Goal: Task Accomplishment & Management: Use online tool/utility

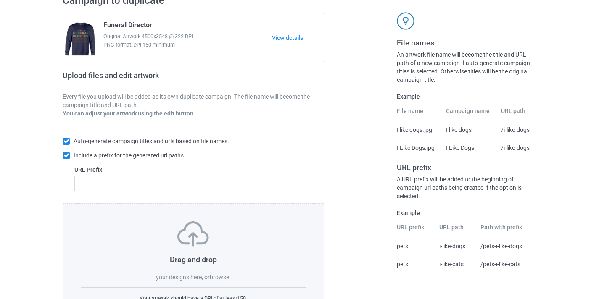
scroll to position [85, 0]
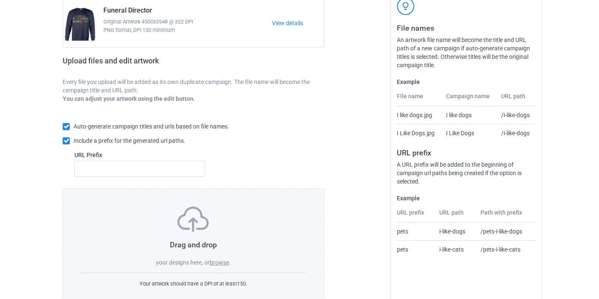
click at [218, 260] on label "browse" at bounding box center [219, 262] width 19 height 7
click at [0, 0] on input "browse" at bounding box center [0, 0] width 0 height 0
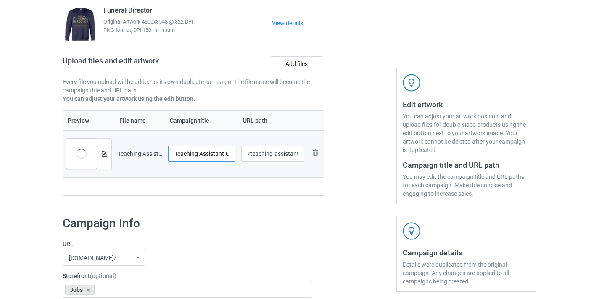
click at [211, 154] on input "Teaching Assistant-Control" at bounding box center [201, 154] width 67 height 16
drag, startPoint x: 211, startPoint y: 154, endPoint x: 243, endPoint y: 159, distance: 32.7
click at [244, 159] on tr "Preview and edit artwork Teaching Assistant-Control.png Teaching Assistant-Cont…" at bounding box center [193, 153] width 260 height 47
click at [228, 158] on input "Teaching Assistant-Control" at bounding box center [201, 154] width 67 height 16
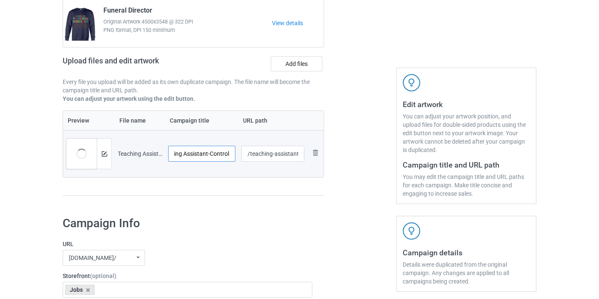
click at [228, 158] on input "Teaching Assistant-Control" at bounding box center [201, 154] width 67 height 16
type input "Teaching Assistant"
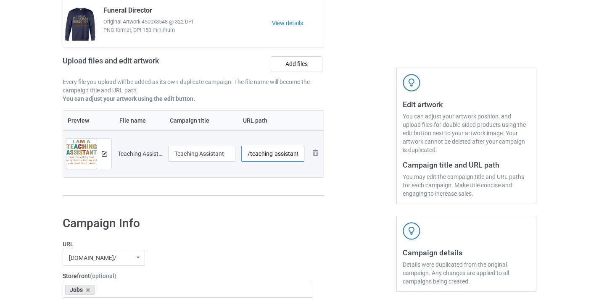
click at [276, 155] on input "/teaching-assistant-control" at bounding box center [272, 154] width 63 height 16
drag, startPoint x: 276, startPoint y: 155, endPoint x: 326, endPoint y: 158, distance: 49.6
click at [326, 158] on div "Campaign to duplicate Funeral Director Original Artwork 4500x3548 @ 322 DPI PNG…" at bounding box center [193, 92] width 273 height 236
click at [282, 153] on input "/teaching-assistant-control" at bounding box center [272, 154] width 63 height 16
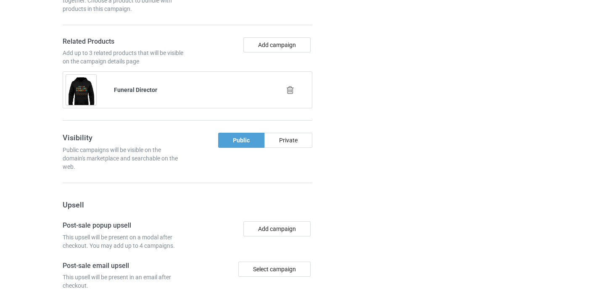
scroll to position [642, 0]
type input "/teaching-assistant10"
click at [293, 95] on icon at bounding box center [290, 91] width 11 height 9
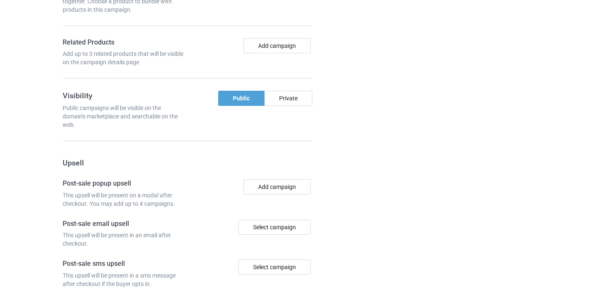
click at [284, 55] on div "Add campaign" at bounding box center [251, 52] width 128 height 29
click at [288, 51] on button "Add campaign" at bounding box center [276, 45] width 67 height 15
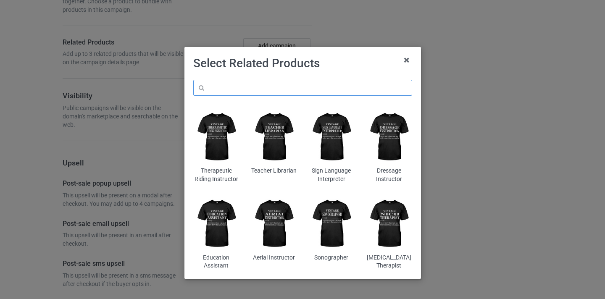
click at [296, 81] on input "text" at bounding box center [302, 88] width 219 height 16
paste input "Teaching Assistant"
type input "Teaching Assistant"
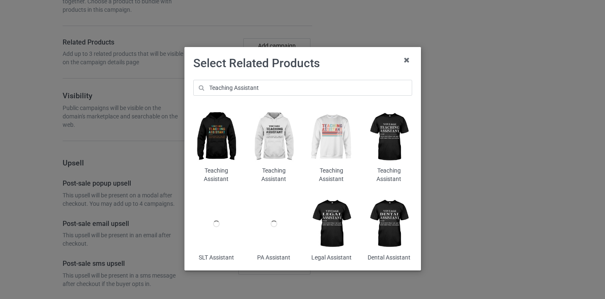
click at [340, 138] on img at bounding box center [331, 136] width 46 height 57
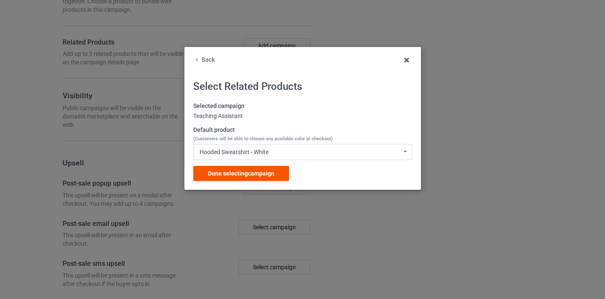
click at [274, 166] on div "Done selecting campaign" at bounding box center [241, 173] width 96 height 15
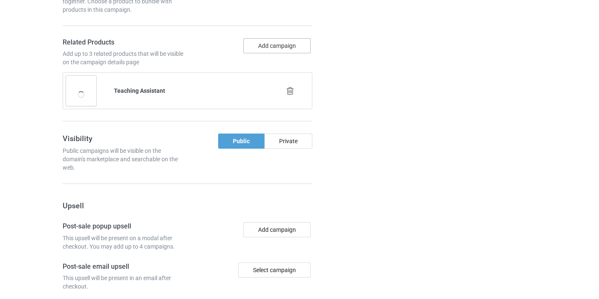
click at [282, 46] on button "Add campaign" at bounding box center [276, 45] width 67 height 15
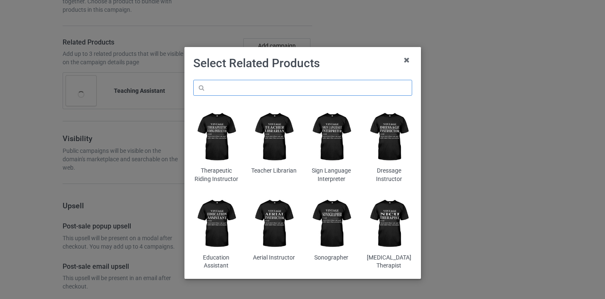
click at [303, 90] on input "text" at bounding box center [302, 88] width 219 height 16
paste input "Teaching Assistant"
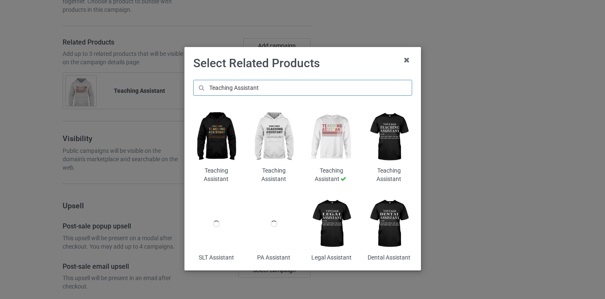
type input "Teaching Assistant"
click at [218, 139] on img at bounding box center [216, 136] width 46 height 57
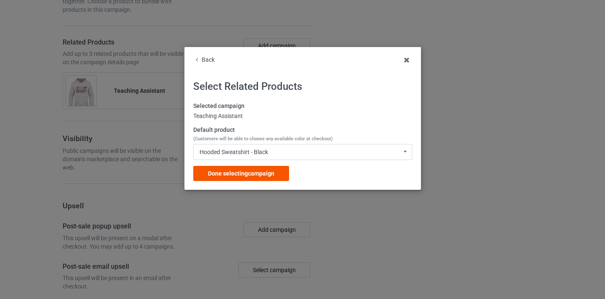
click at [278, 180] on div "Done selecting campaign" at bounding box center [241, 173] width 96 height 15
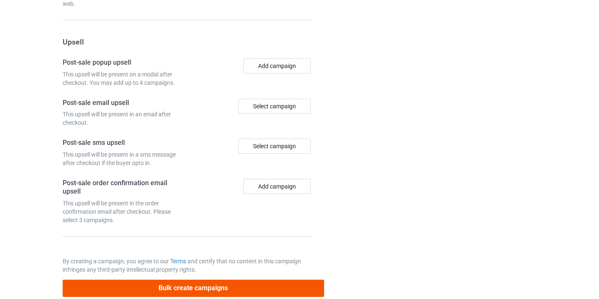
scroll to position [862, 0]
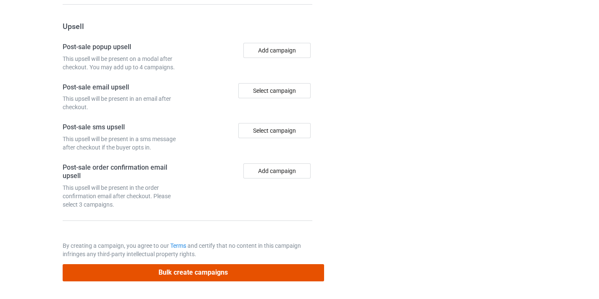
click at [218, 267] on button "Bulk create campaigns" at bounding box center [193, 272] width 261 height 17
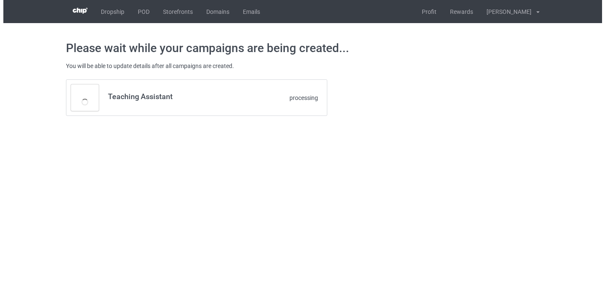
scroll to position [0, 0]
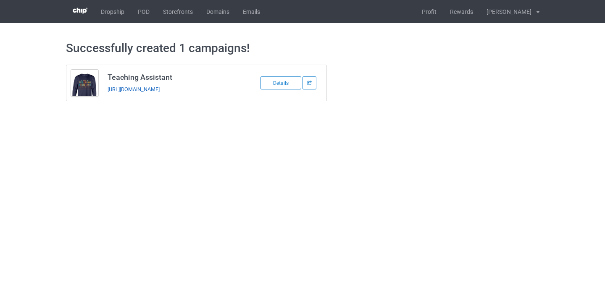
click at [135, 89] on link "https://www.thepure.gift/teaching-assistant10" at bounding box center [134, 89] width 52 height 6
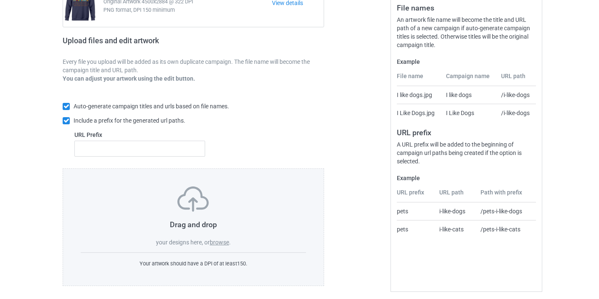
scroll to position [105, 0]
click at [214, 248] on div "Drag and drop your designs here, or browse . Your artwork should have a DPI of …" at bounding box center [193, 228] width 261 height 118
click at [215, 243] on label "browse" at bounding box center [219, 242] width 19 height 7
click at [0, 0] on input "browse" at bounding box center [0, 0] width 0 height 0
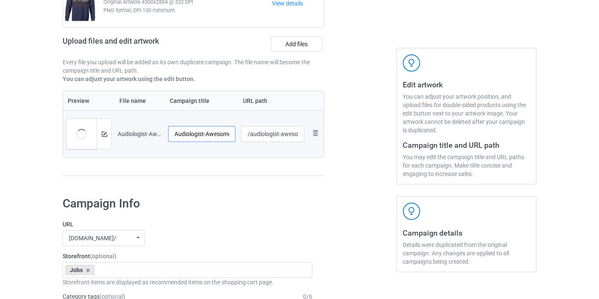
click at [221, 127] on input "Audiologist-Awesome" at bounding box center [201, 134] width 67 height 16
click at [220, 133] on input "Audiologist-Awesome" at bounding box center [201, 134] width 67 height 16
type input "Audiologist"
click at [290, 134] on input "/audiologist-awesome" at bounding box center [272, 134] width 63 height 16
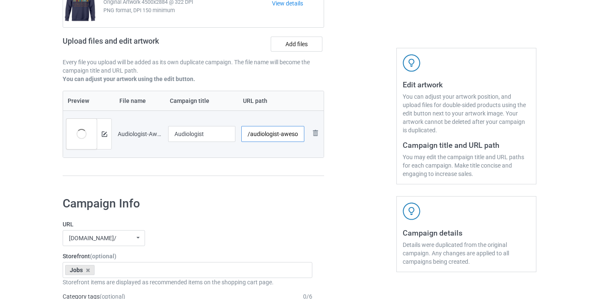
click at [290, 134] on input "/audiologist-awesome" at bounding box center [272, 134] width 63 height 16
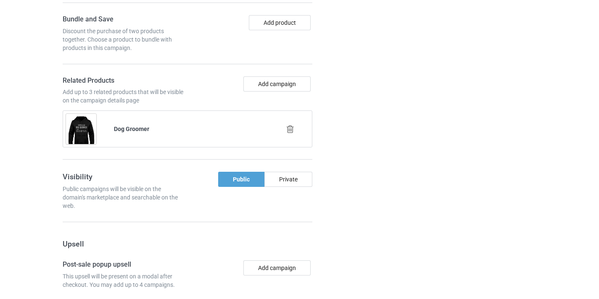
type input "/audiologist10"
click at [298, 134] on div at bounding box center [291, 129] width 48 height 21
click at [293, 131] on icon at bounding box center [290, 129] width 11 height 9
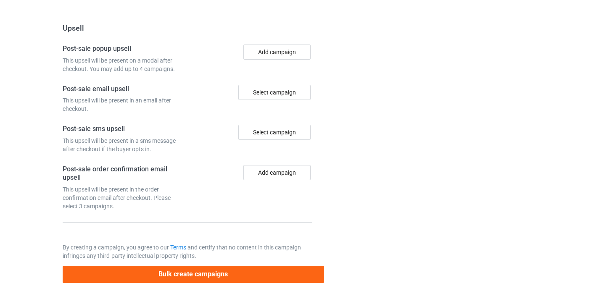
scroll to position [779, 0]
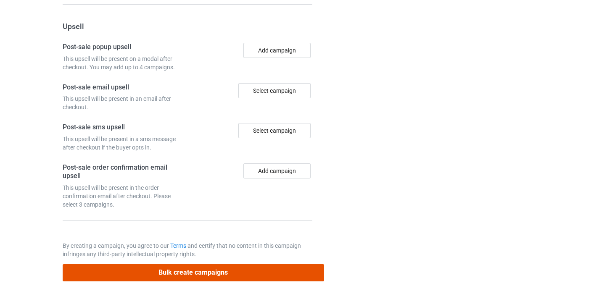
click at [275, 266] on button "Bulk create campaigns" at bounding box center [193, 272] width 261 height 17
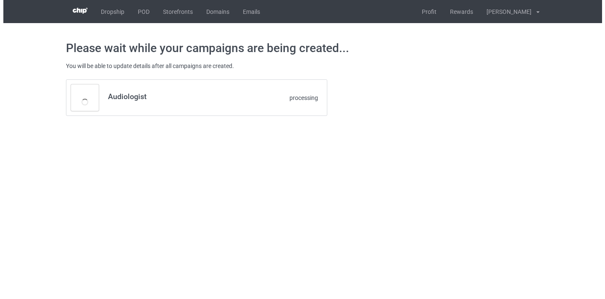
scroll to position [0, 0]
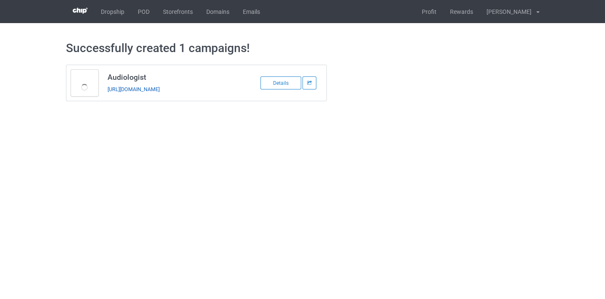
click at [160, 88] on link "[URL][DOMAIN_NAME]" at bounding box center [134, 89] width 52 height 6
